Goal: Task Accomplishment & Management: Manage account settings

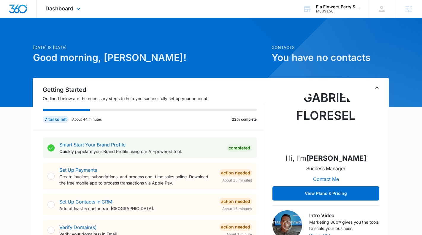
click at [65, 13] on div "Dashboard Apps Reputation Websites Forms CRM Email Social Content Ads Intellige…" at bounding box center [64, 9] width 54 height 18
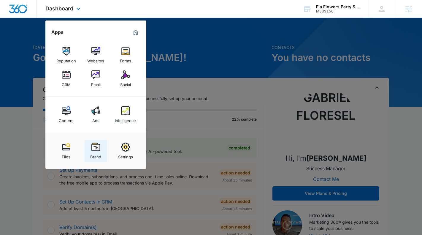
click at [95, 146] on img at bounding box center [95, 147] width 9 height 9
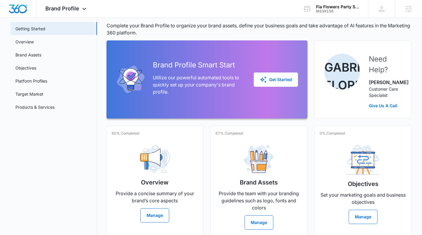
scroll to position [30, 0]
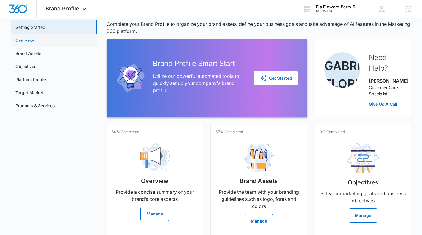
click at [34, 43] on link "Overview" at bounding box center [24, 40] width 18 height 6
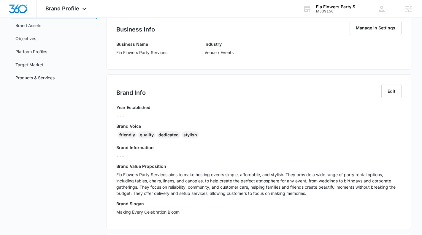
scroll to position [61, 0]
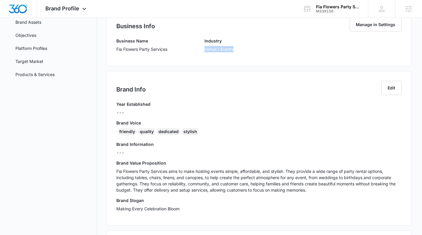
drag, startPoint x: 243, startPoint y: 48, endPoint x: 190, endPoint y: 52, distance: 53.3
click at [190, 52] on div "Business Name Fia Flowers Party Services Industry Venue / Events" at bounding box center [259, 47] width 286 height 19
copy p "Venue / Events"
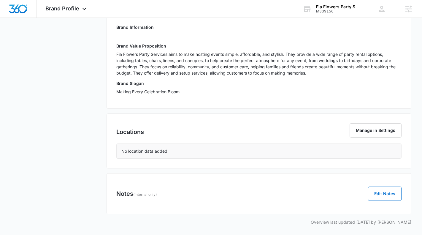
scroll to position [180, 0]
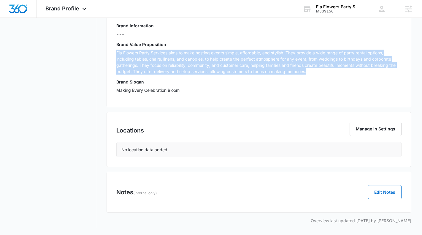
drag, startPoint x: 314, startPoint y: 71, endPoint x: 110, endPoint y: 53, distance: 204.5
click at [110, 53] on div "Brand Info Edit Year Established --- Brand Voice friendly quality dedicated sty…" at bounding box center [259, 29] width 305 height 155
copy p "Fia Flowers Party Services aims to make hosting events simple, affordable, and …"
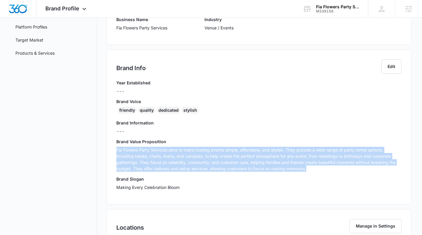
scroll to position [82, 0]
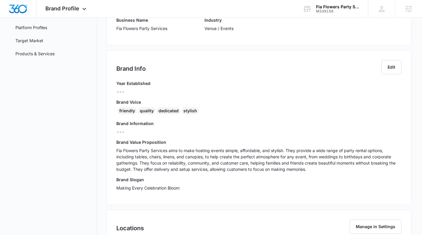
click at [258, 89] on div "Year Established ---" at bounding box center [259, 89] width 286 height 19
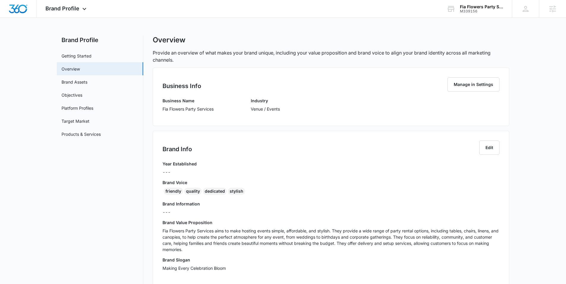
scroll to position [61, 0]
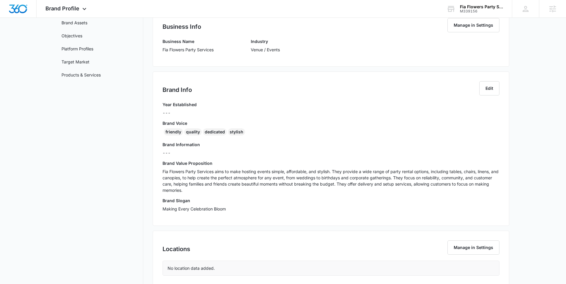
click at [214, 186] on p "Fia Flowers Party Services aims to make hosting events simple, affordable, and …" at bounding box center [330, 181] width 337 height 25
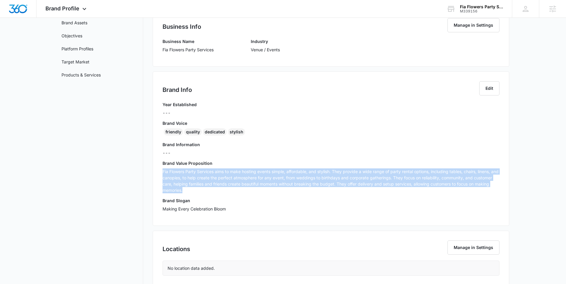
drag, startPoint x: 205, startPoint y: 189, endPoint x: 156, endPoint y: 168, distance: 53.5
click at [156, 168] on div "Brand Info Edit Year Established --- Brand Voice friendly quality dedicated sty…" at bounding box center [331, 149] width 356 height 155
copy p "Fia Flowers Party Services aims to make hosting events simple, affordable, and …"
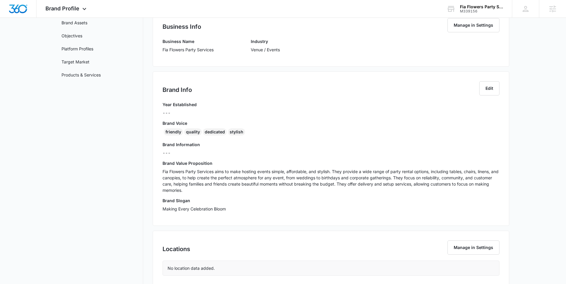
click at [299, 156] on p "---" at bounding box center [330, 153] width 337 height 6
